Goal: Information Seeking & Learning: Learn about a topic

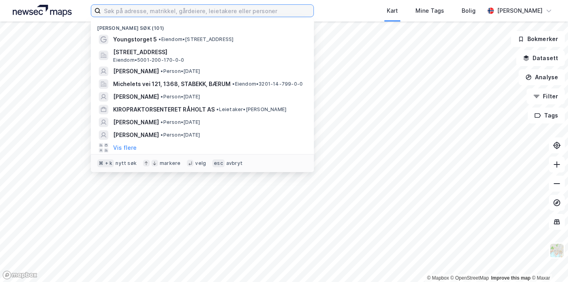
click at [154, 10] on input at bounding box center [207, 11] width 213 height 12
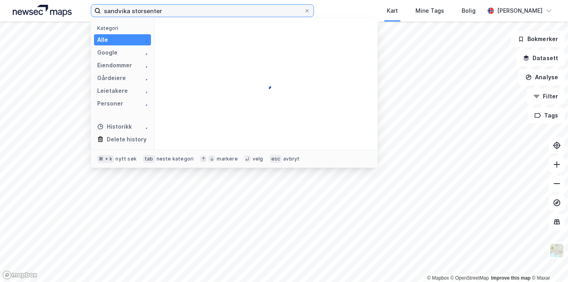
type input "sandvika storsenter"
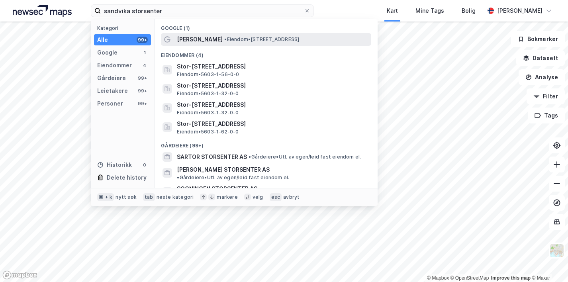
click at [203, 37] on span "[PERSON_NAME]" at bounding box center [200, 40] width 46 height 10
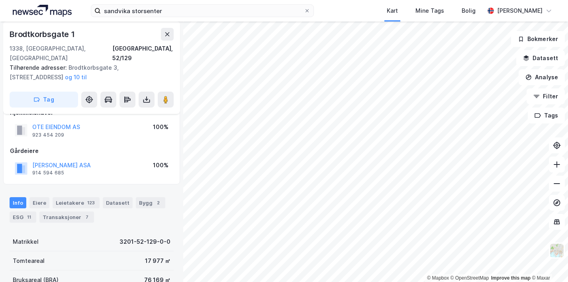
scroll to position [7, 0]
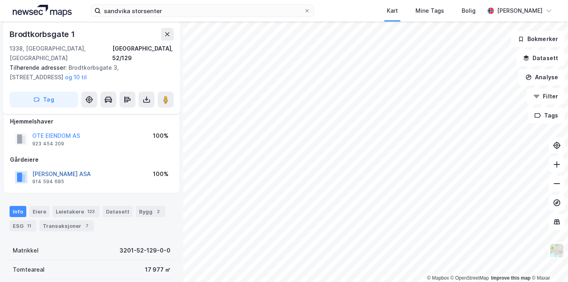
click at [0, 0] on button "[PERSON_NAME] ASA" at bounding box center [0, 0] width 0 height 0
